Goal: Task Accomplishment & Management: Use online tool/utility

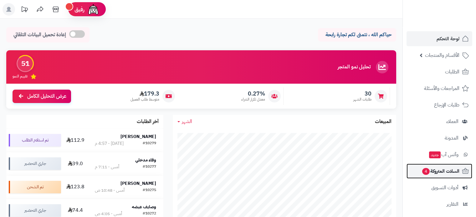
click at [441, 172] on span "السلات المتروكة 4" at bounding box center [440, 171] width 38 height 9
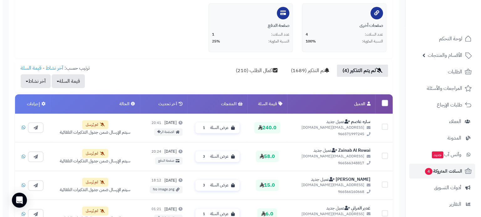
scroll to position [219, 0]
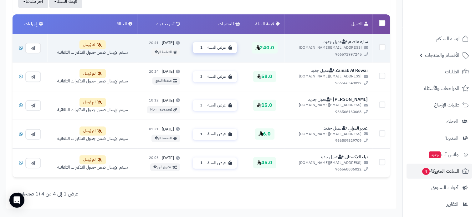
click at [223, 45] on span "عرض السلة" at bounding box center [216, 48] width 18 height 6
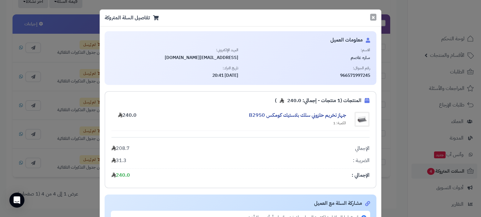
click at [374, 18] on button "×" at bounding box center [373, 17] width 6 height 7
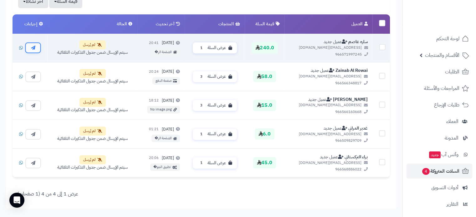
click at [38, 46] on button "button" at bounding box center [33, 47] width 16 height 11
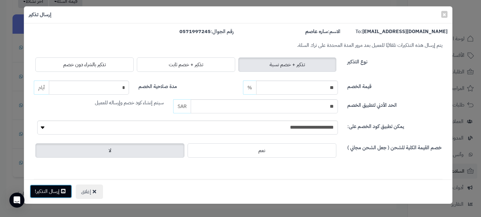
click at [66, 188] on button "إرسال التذكير!" at bounding box center [51, 192] width 42 height 14
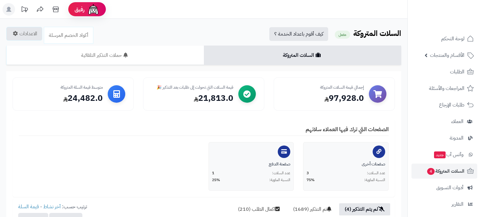
scroll to position [216, 0]
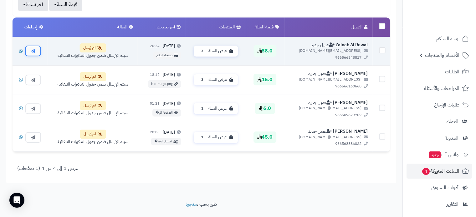
click at [36, 46] on button "button" at bounding box center [33, 50] width 16 height 11
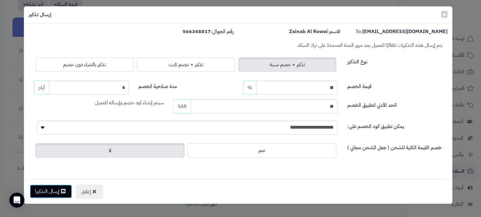
click at [50, 192] on button "إرسال التذكير!" at bounding box center [51, 192] width 42 height 14
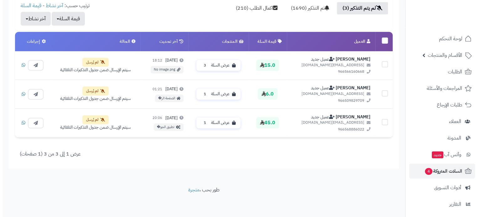
scroll to position [201, 0]
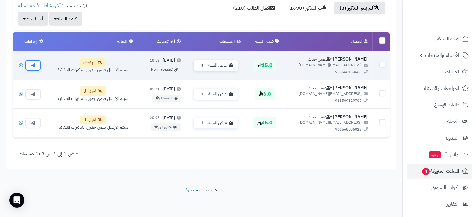
click at [33, 67] on icon "button" at bounding box center [33, 65] width 4 height 4
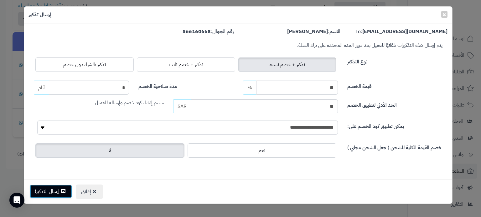
click at [52, 192] on button "إرسال التذكير!" at bounding box center [51, 192] width 42 height 14
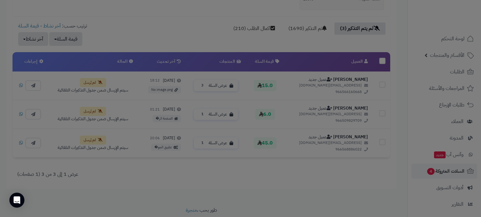
scroll to position [222, 0]
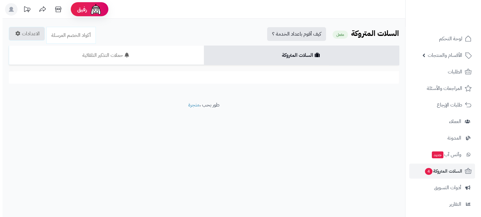
scroll to position [173, 0]
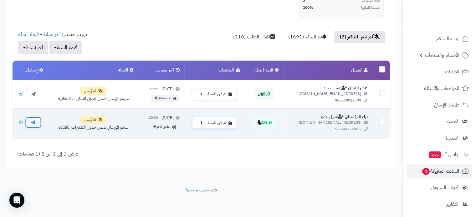
click at [39, 122] on button "button" at bounding box center [33, 122] width 16 height 11
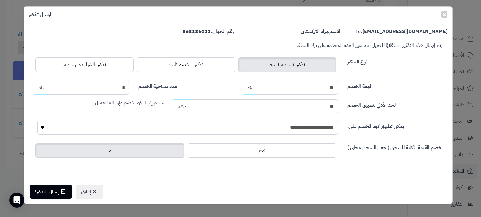
click at [52, 184] on div "إغلاق إرسال التذكير!" at bounding box center [238, 192] width 428 height 24
click at [51, 186] on button "إرسال التذكير!" at bounding box center [51, 192] width 42 height 14
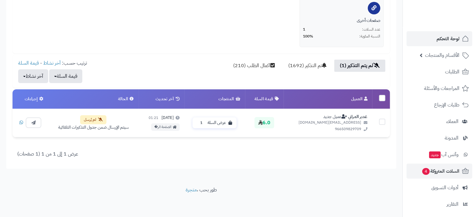
scroll to position [144, 0]
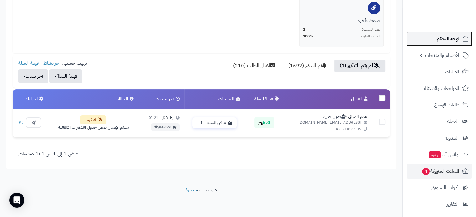
click at [460, 37] on link "لوحة التحكم" at bounding box center [439, 38] width 66 height 15
